Goal: Navigation & Orientation: Find specific page/section

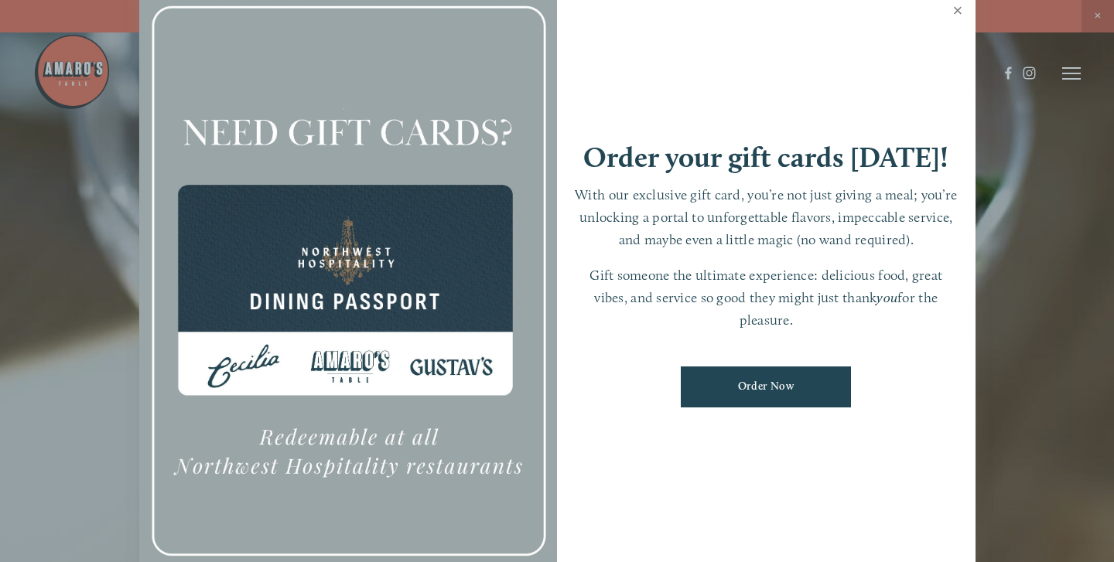
click at [959, 10] on link "Close" at bounding box center [958, 12] width 30 height 43
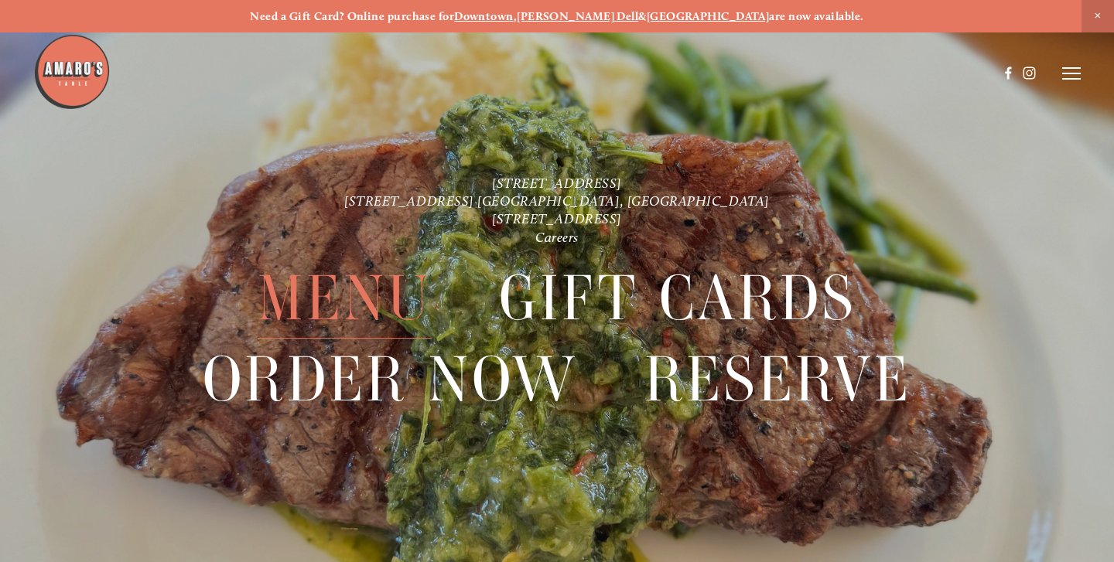
click at [341, 311] on span "Menu" at bounding box center [345, 298] width 174 height 80
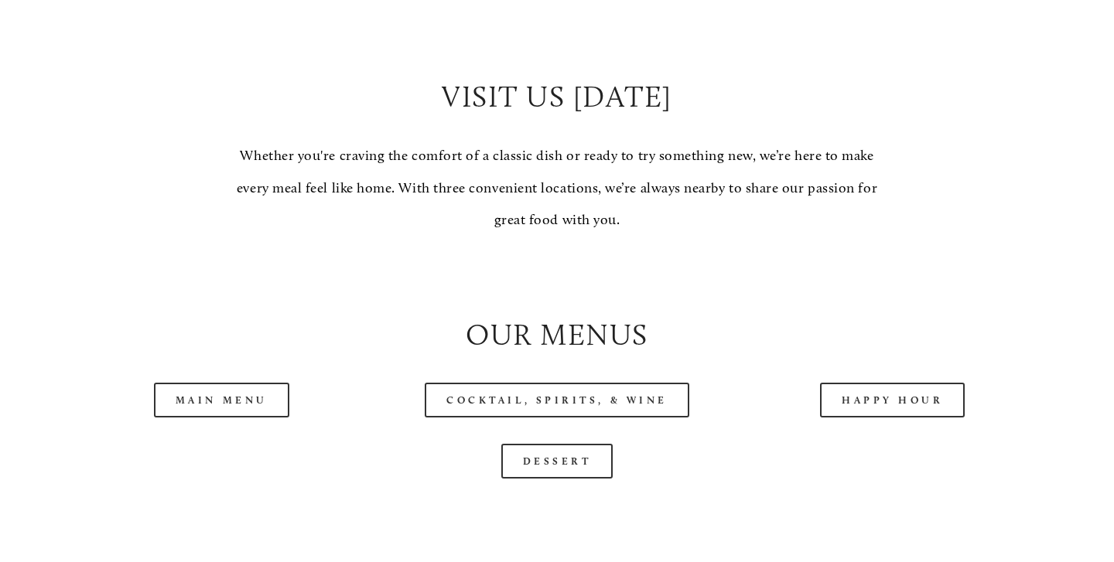
scroll to position [1314, 0]
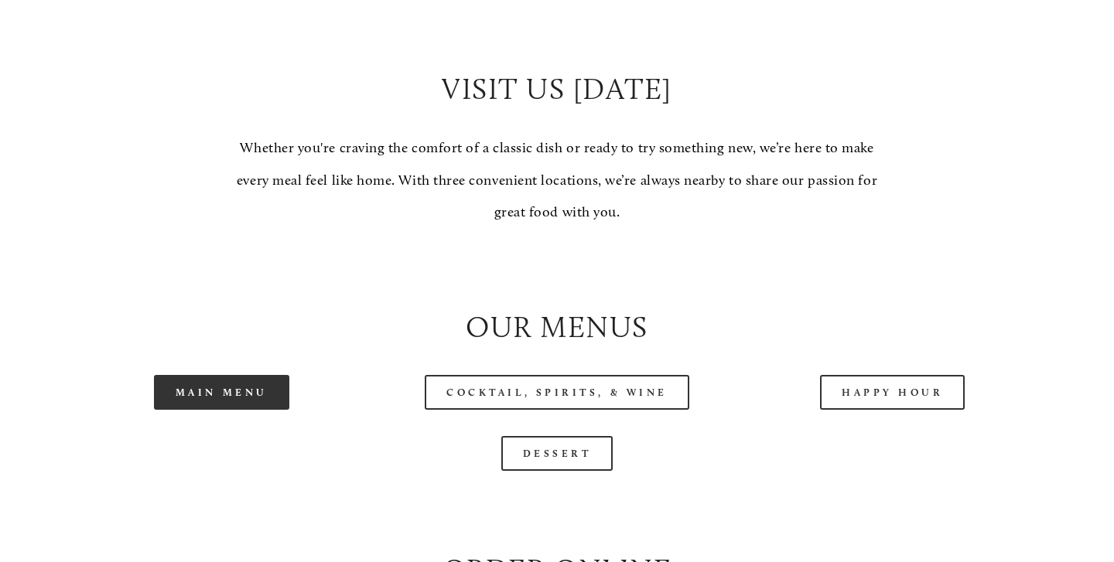
click at [217, 388] on link "Main Menu" at bounding box center [221, 392] width 135 height 35
